Goal: Task Accomplishment & Management: Complete application form

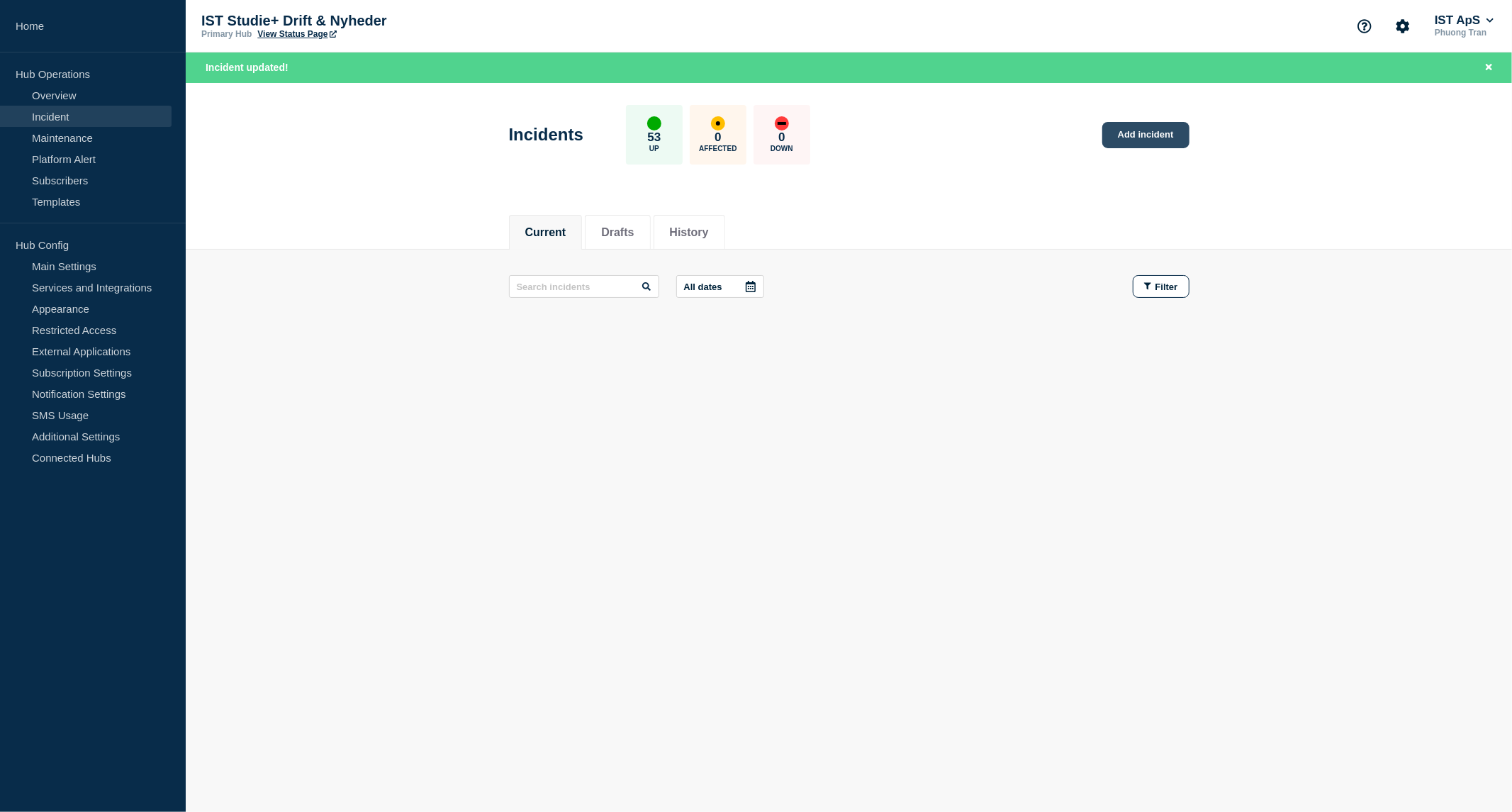
click at [1149, 138] on link "Add incident" at bounding box center [1146, 135] width 87 height 26
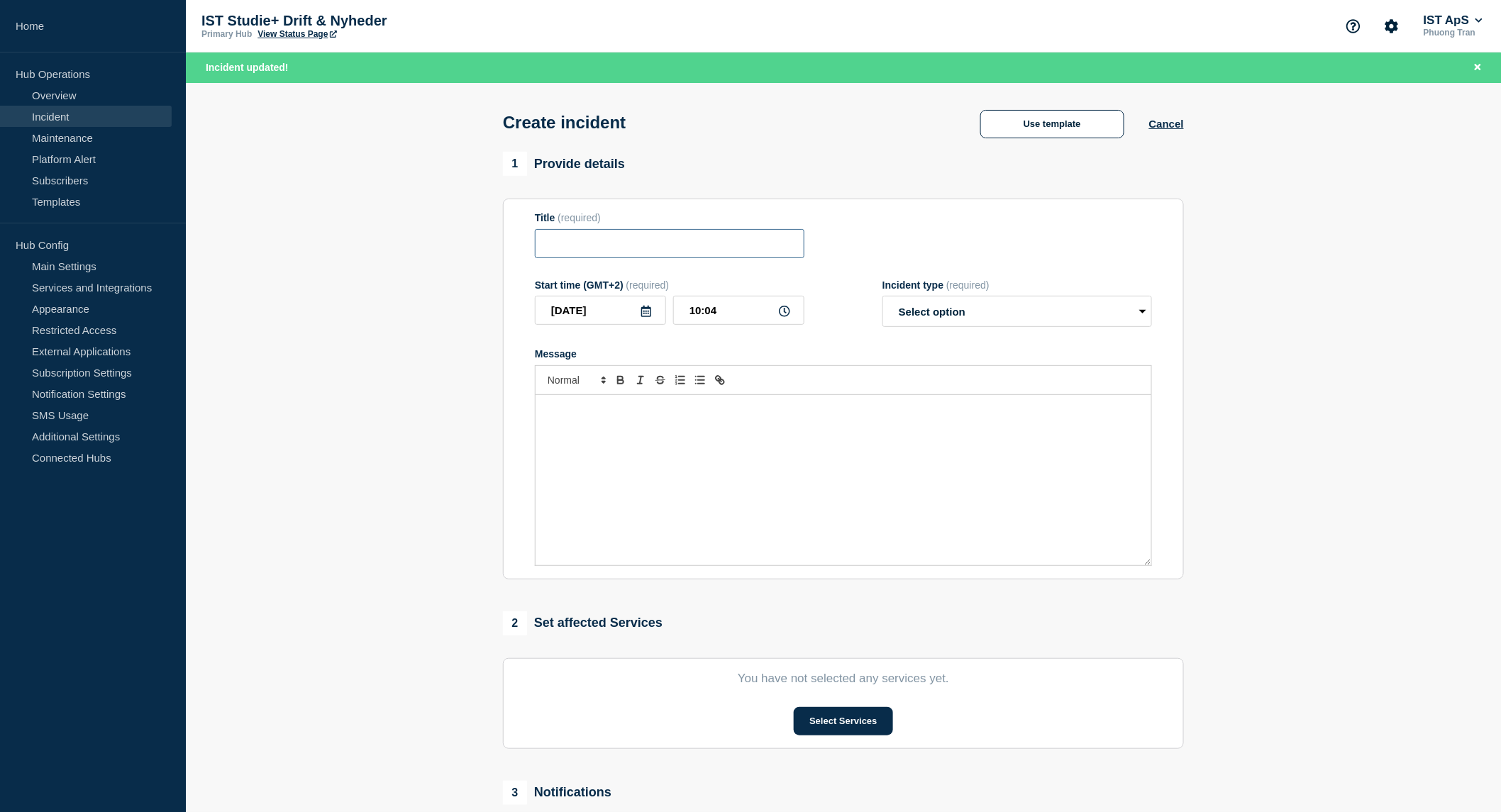
click at [764, 248] on input "Title" at bounding box center [669, 243] width 270 height 29
click at [1046, 313] on select "Select option Investigating Identified Monitoring" at bounding box center [1017, 312] width 270 height 31
click at [774, 257] on input "Synkroniseringsfejl" at bounding box center [669, 243] width 270 height 29
type input "Synkroniseringsfejl til [DOMAIN_NAME]"
click at [951, 321] on select "Select option Investigating Identified Monitoring" at bounding box center [1017, 312] width 270 height 31
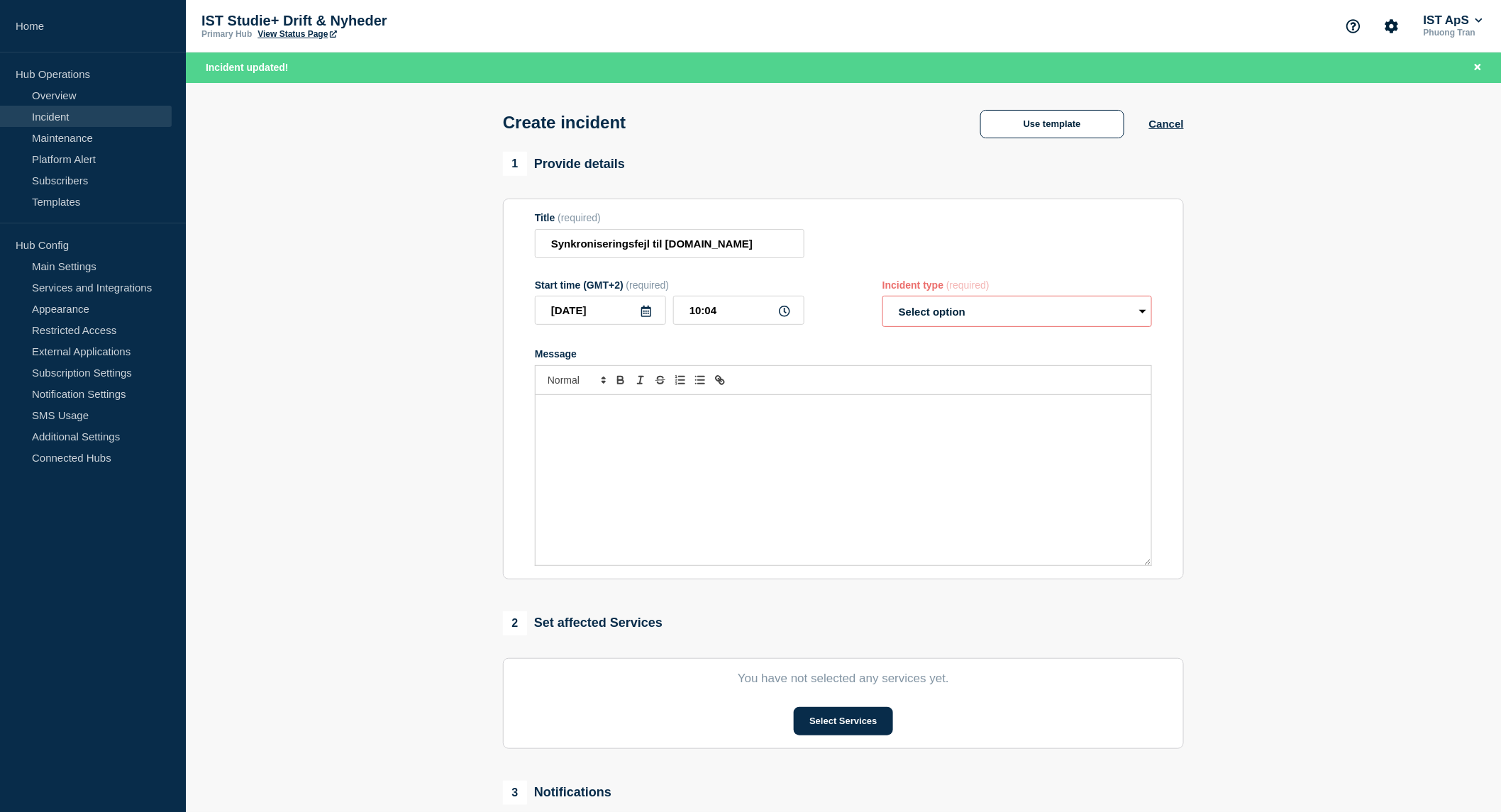
select select "identified"
click at [882, 299] on select "Select option Investigating Identified Monitoring" at bounding box center [1017, 312] width 270 height 31
click at [824, 733] on button "Select Services" at bounding box center [842, 721] width 99 height 28
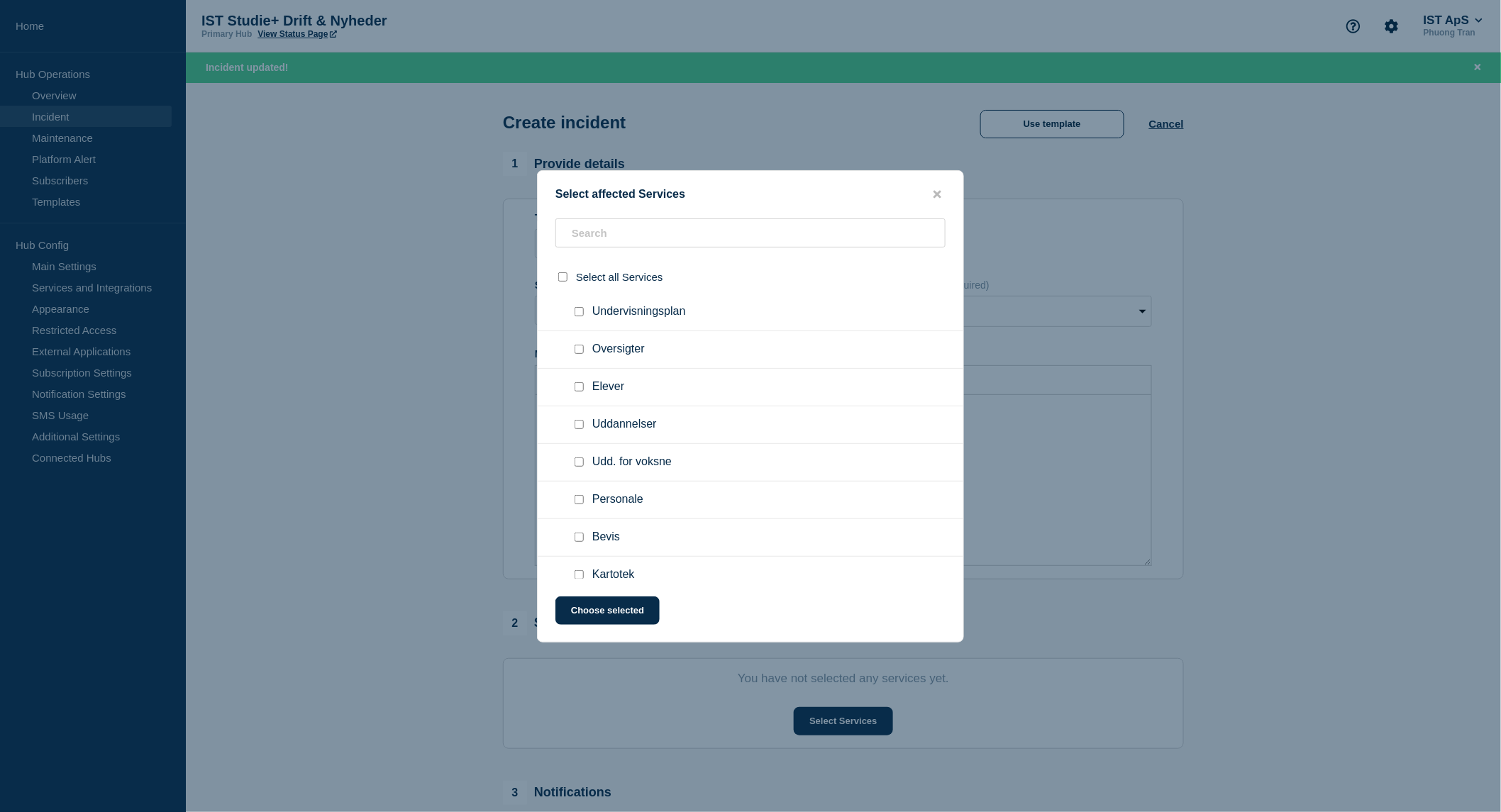
scroll to position [346, 0]
click at [583, 449] on div at bounding box center [581, 456] width 21 height 15
click at [573, 455] on div at bounding box center [581, 456] width 21 height 15
click at [576, 451] on input "Udd. for voksne checkbox" at bounding box center [579, 455] width 9 height 9
checkbox input "true"
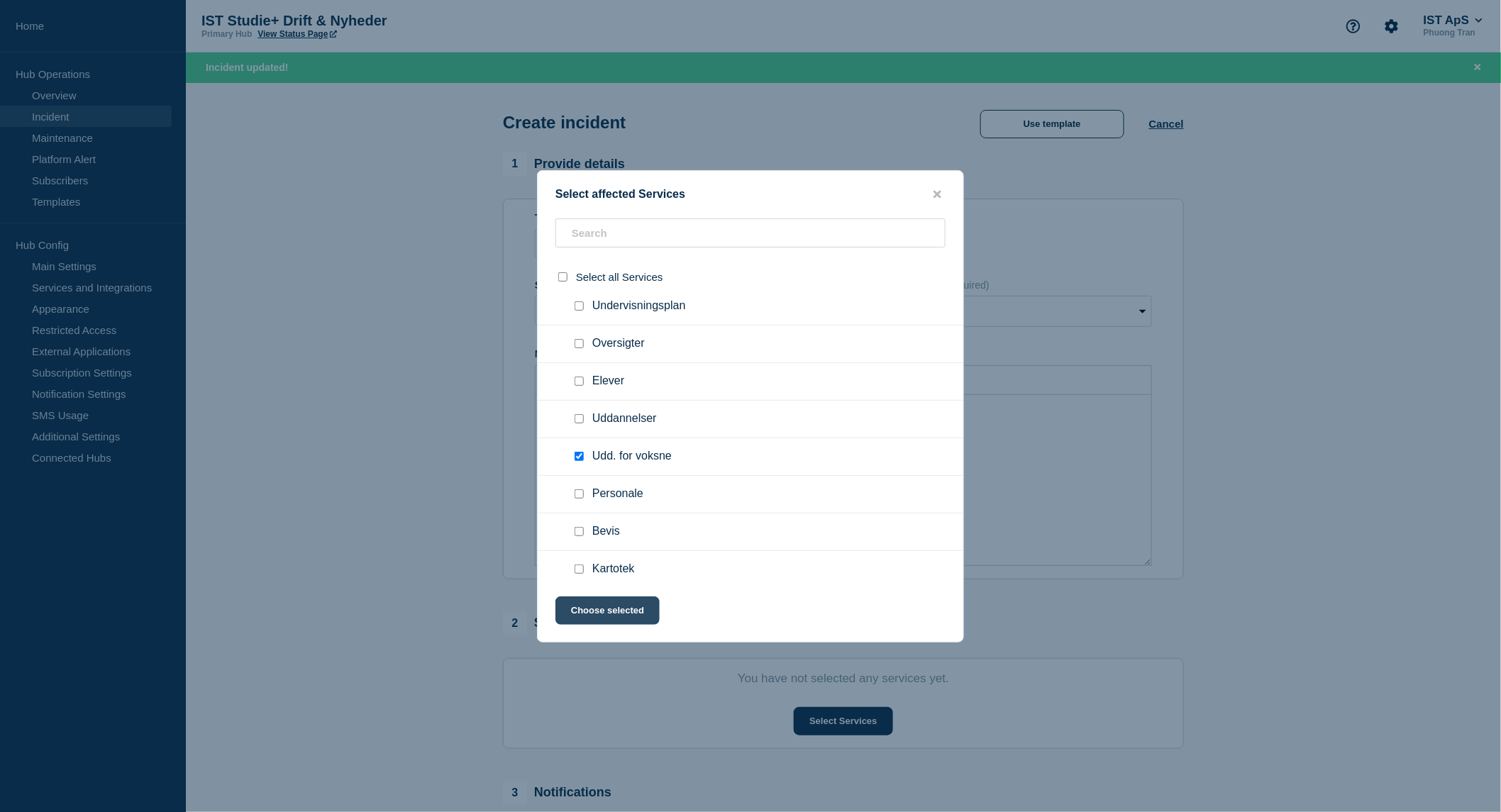
click at [641, 617] on button "Choose selected" at bounding box center [607, 610] width 105 height 28
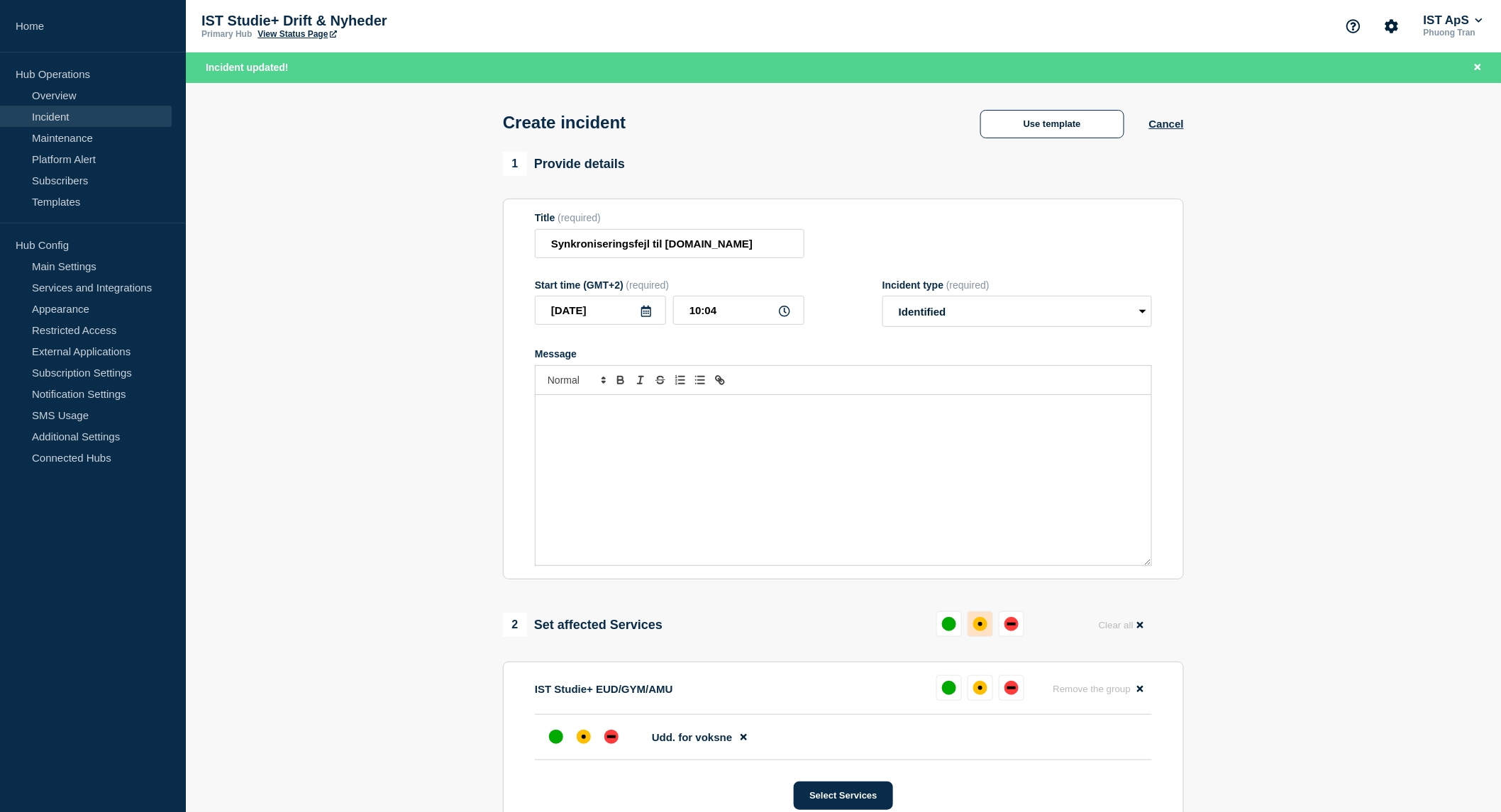
click at [982, 626] on div "affected" at bounding box center [980, 623] width 15 height 15
click at [979, 422] on div "Message" at bounding box center [843, 480] width 616 height 170
click at [842, 797] on button "Select Services" at bounding box center [842, 795] width 99 height 28
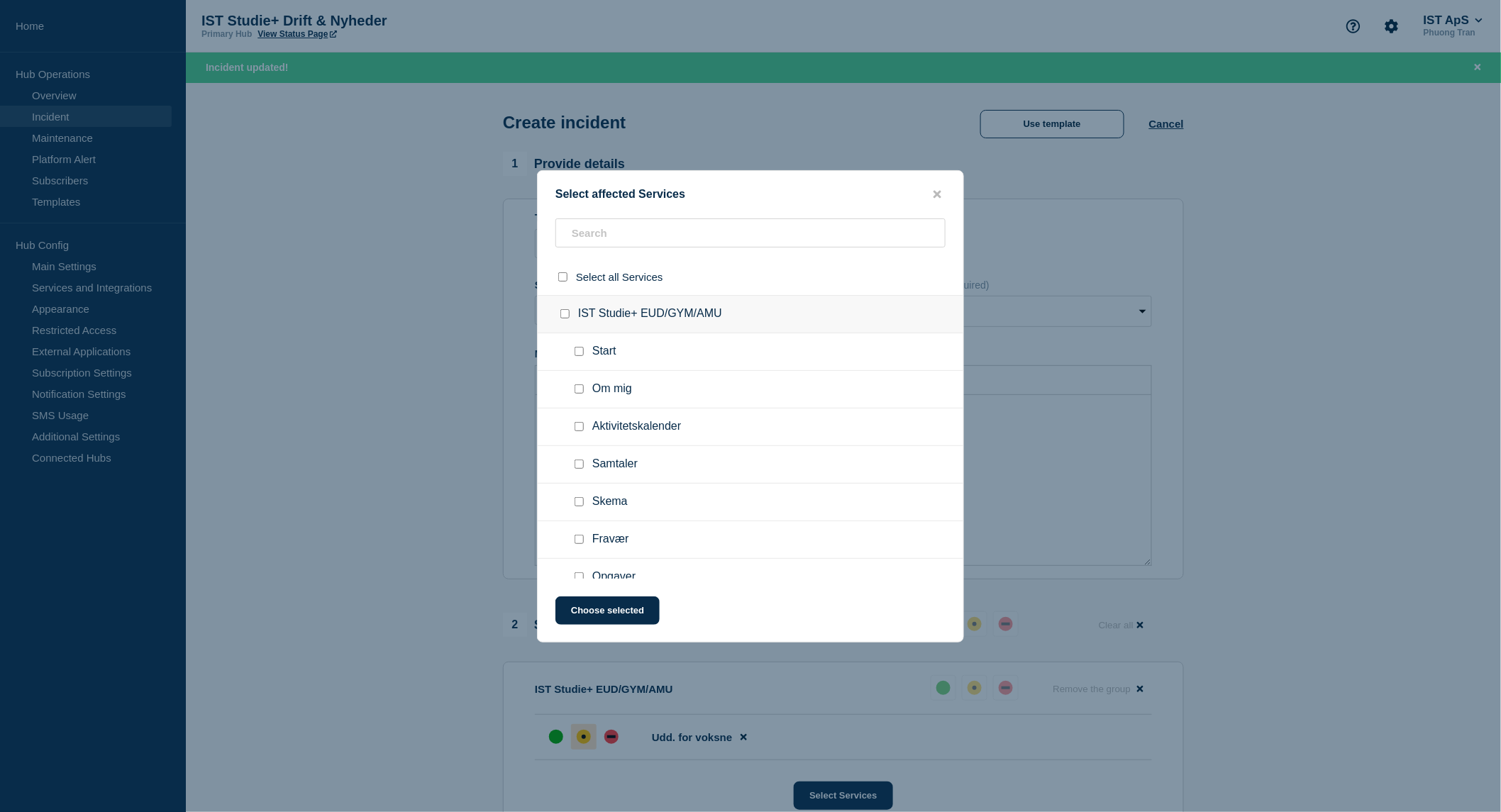
click at [945, 191] on button "close button" at bounding box center [937, 194] width 17 height 14
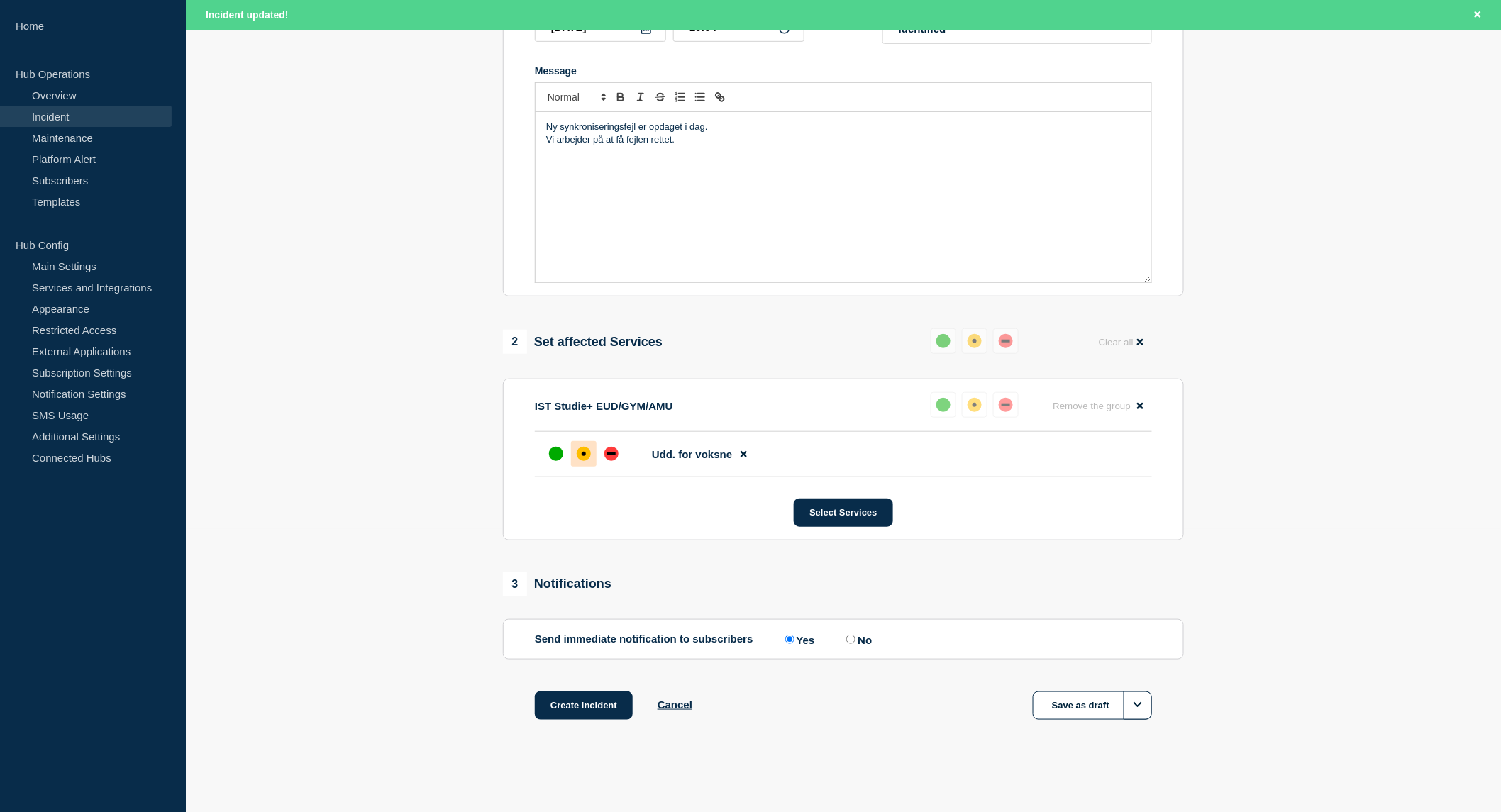
scroll to position [285, 0]
click at [612, 707] on button "Create incident" at bounding box center [583, 705] width 98 height 28
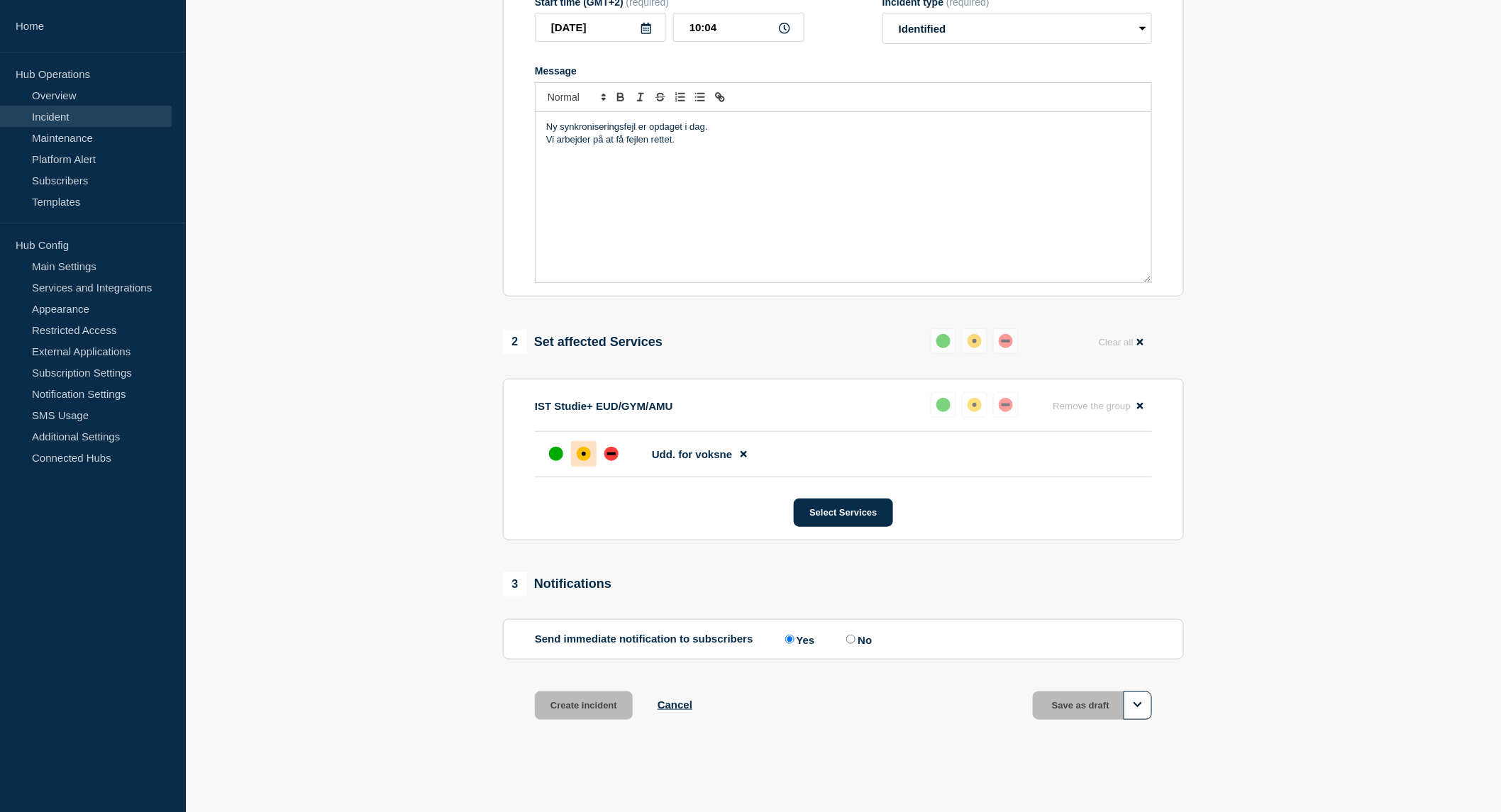
scroll to position [255, 0]
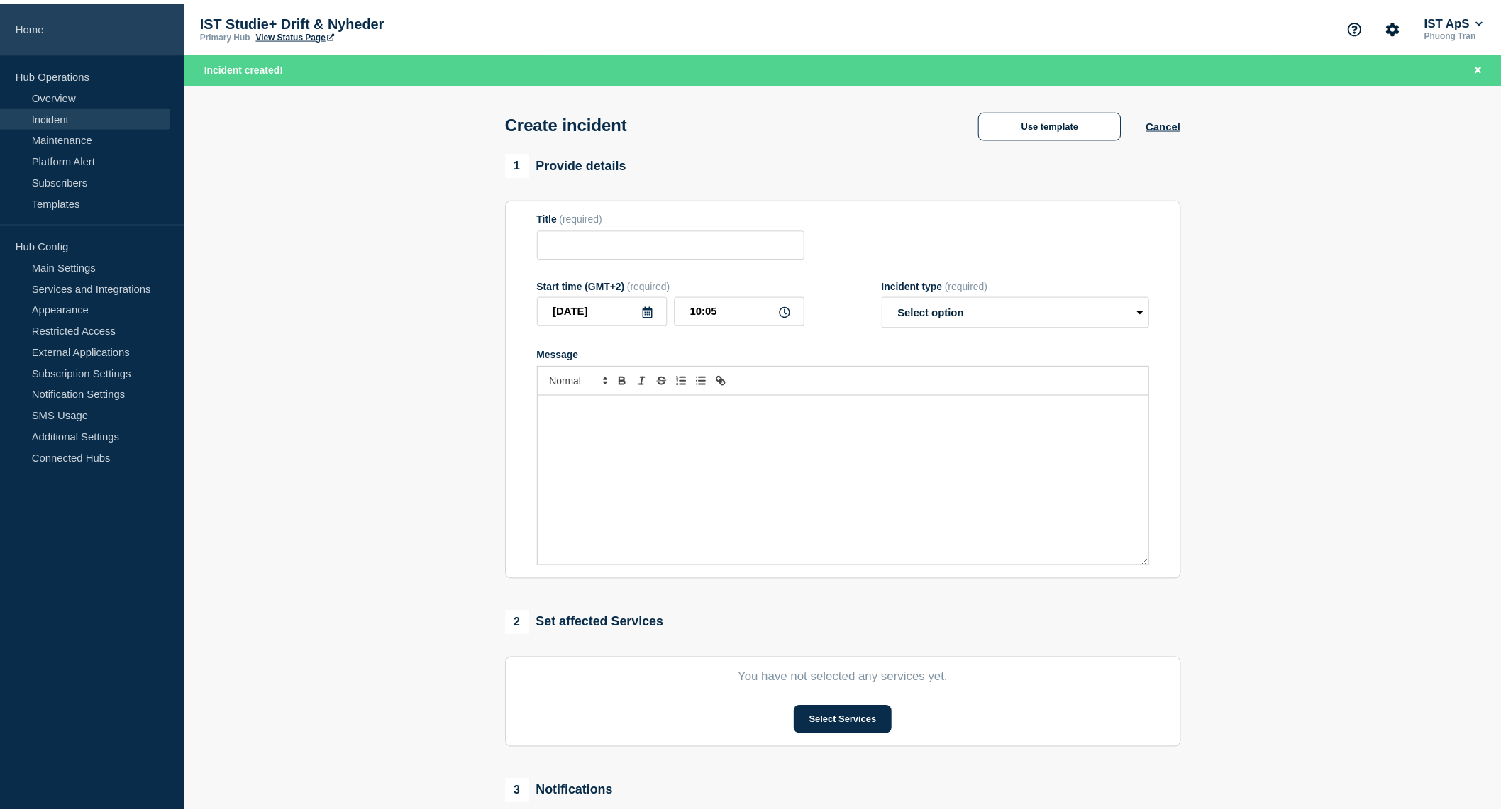
scroll to position [195, 0]
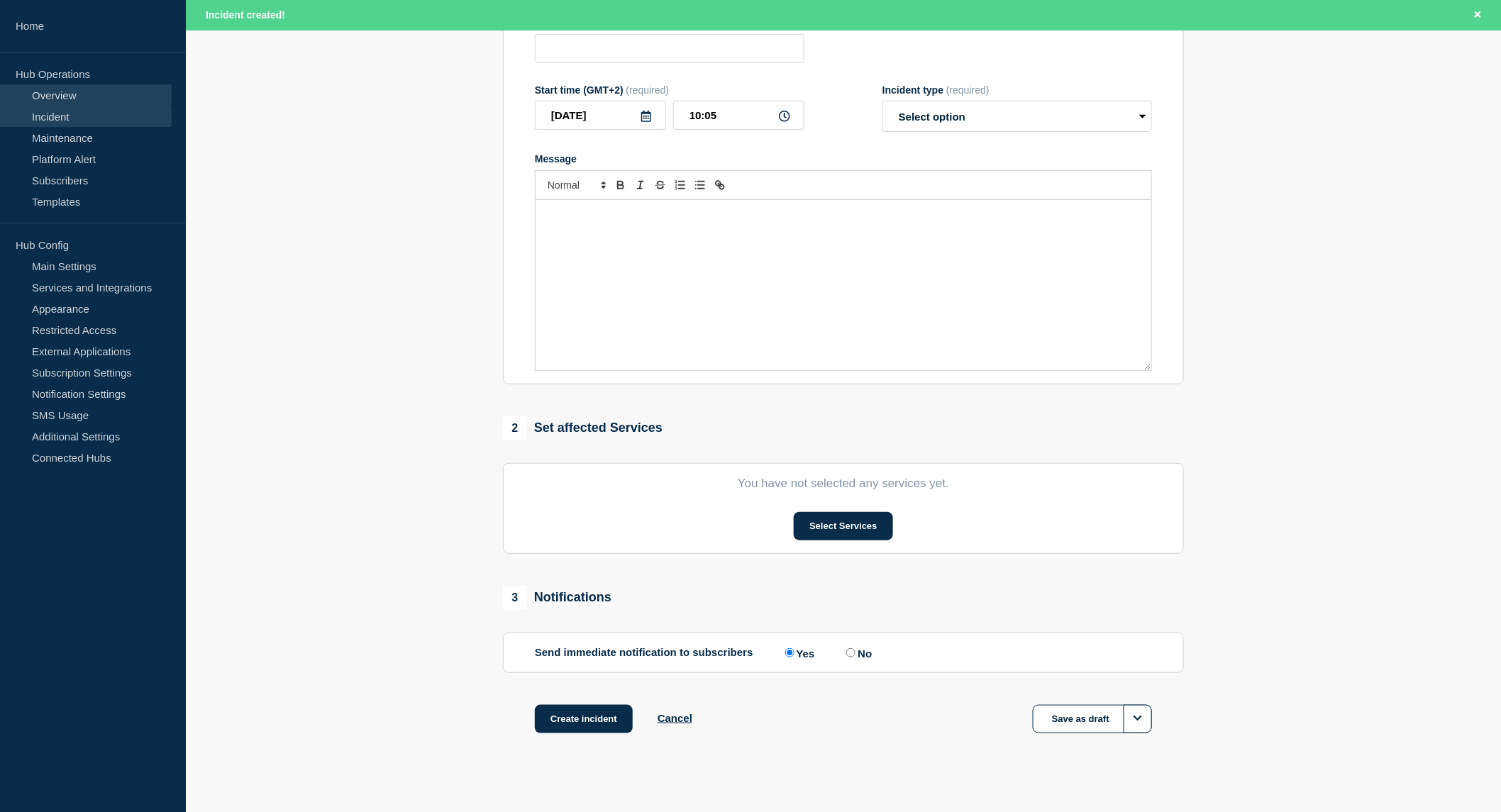
click at [83, 93] on link "Overview" at bounding box center [86, 95] width 172 height 21
